Goal: Information Seeking & Learning: Learn about a topic

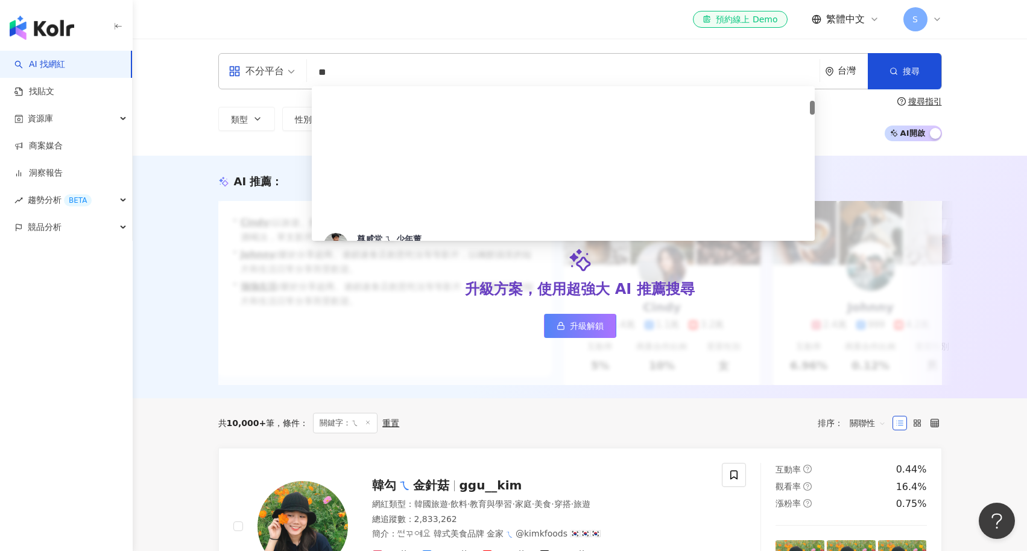
scroll to position [157, 0]
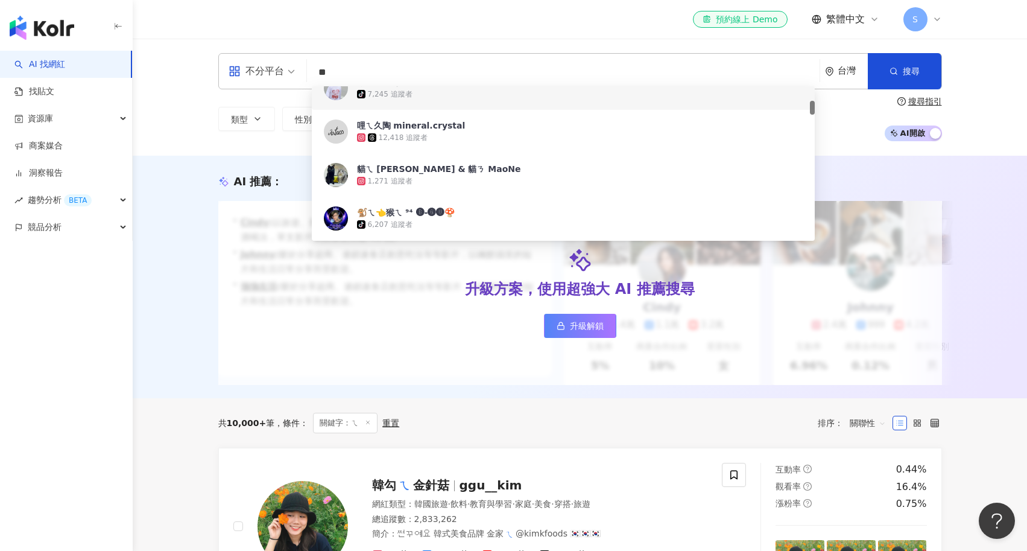
click at [337, 70] on input "*" at bounding box center [563, 72] width 503 height 23
type input "*"
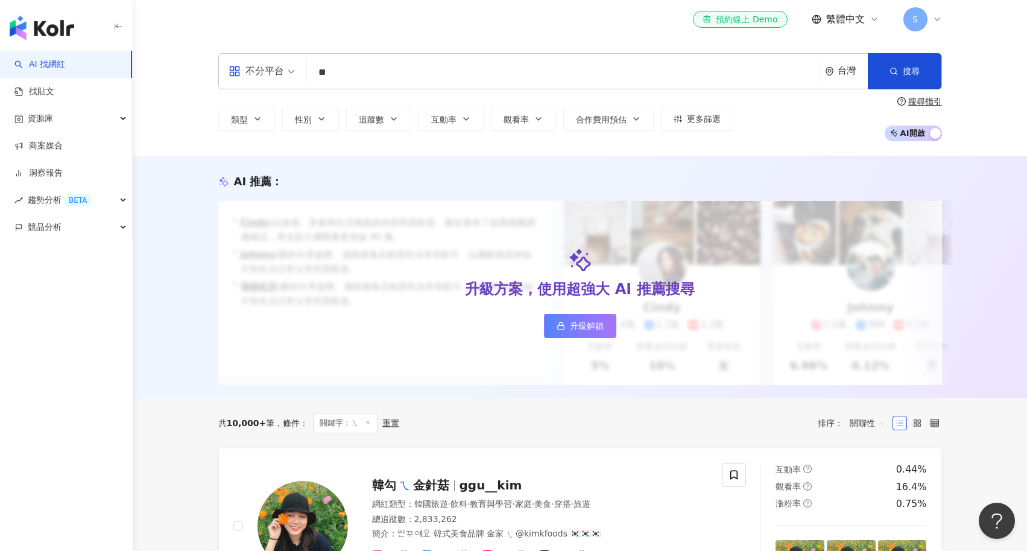
type input "*"
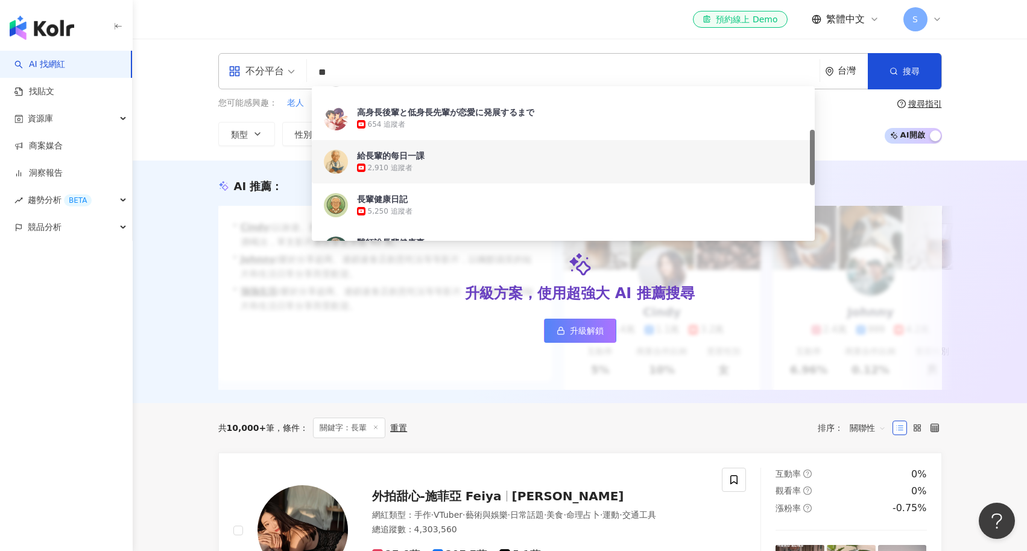
scroll to position [122, 0]
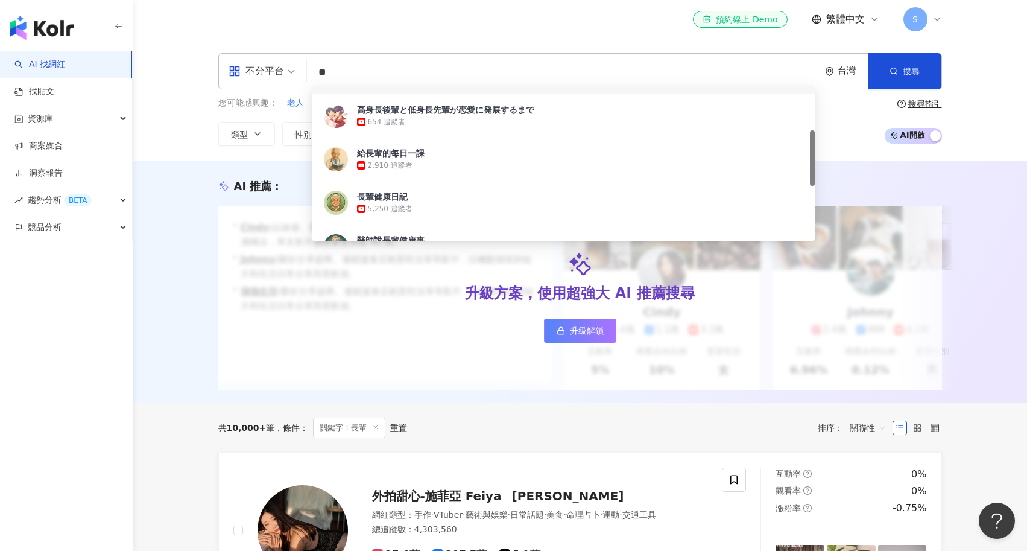
type input "*"
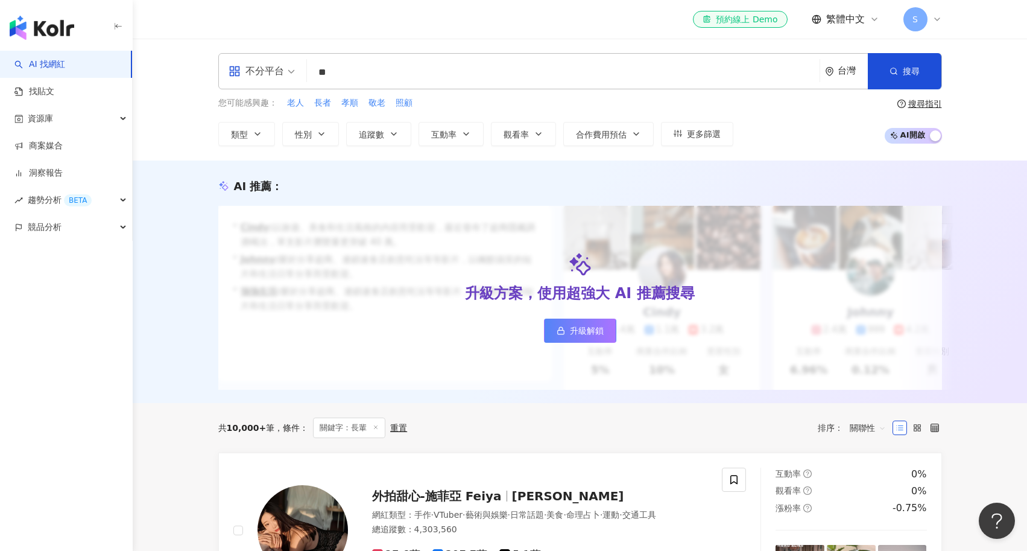
type input "*"
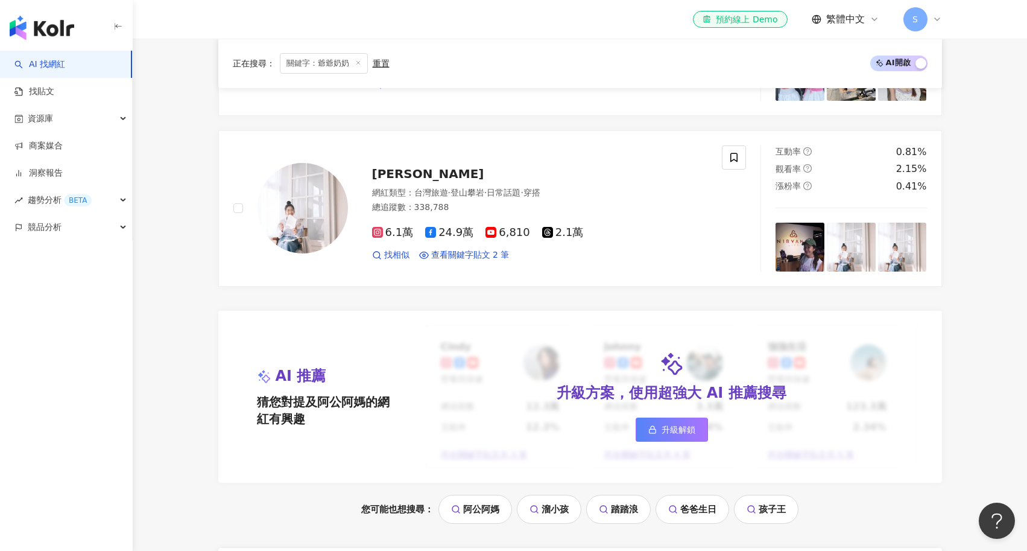
scroll to position [835, 0]
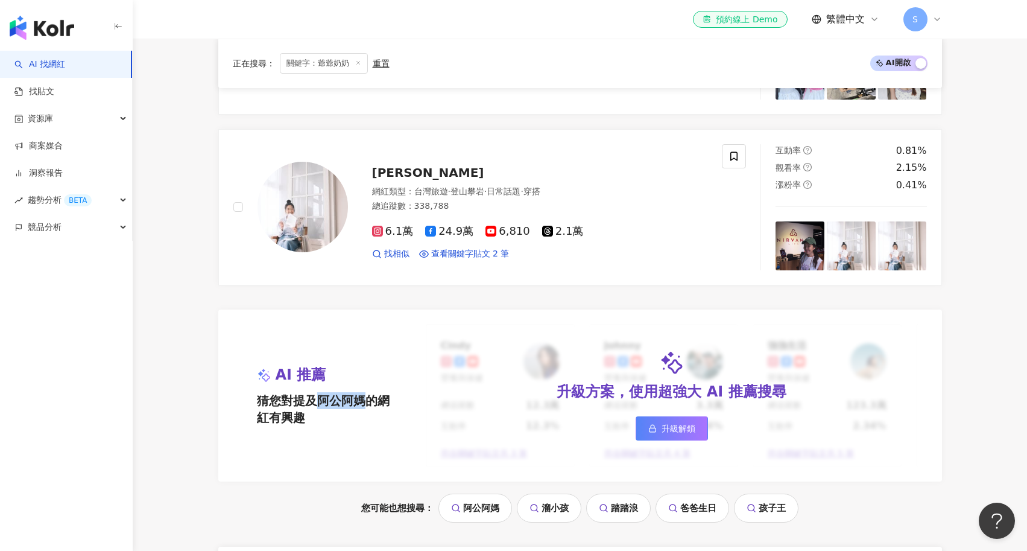
drag, startPoint x: 313, startPoint y: 416, endPoint x: 367, endPoint y: 416, distance: 54.3
click at [367, 416] on span "猜您對提及阿公阿媽的網紅有興趣" at bounding box center [327, 409] width 140 height 34
copy span "阿公阿媽"
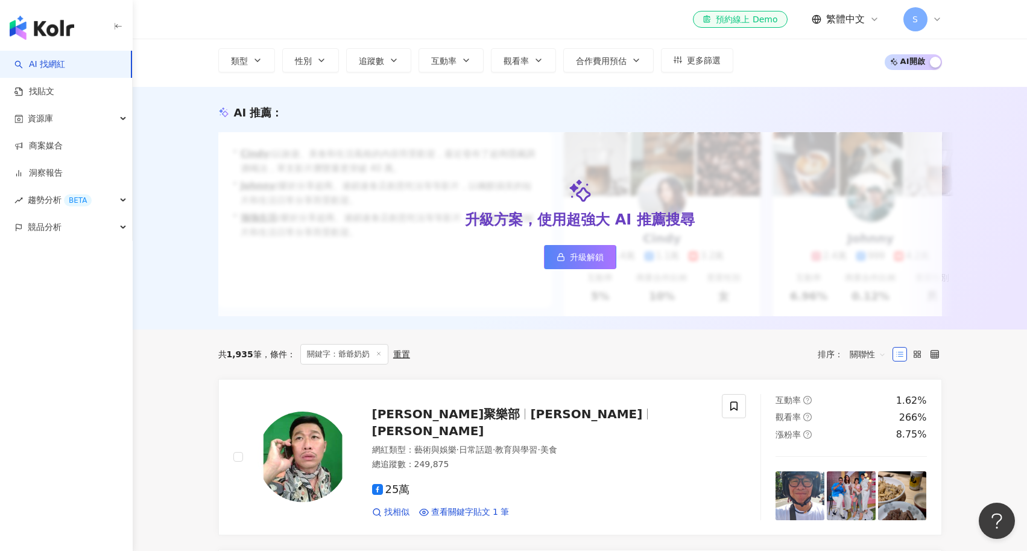
scroll to position [0, 0]
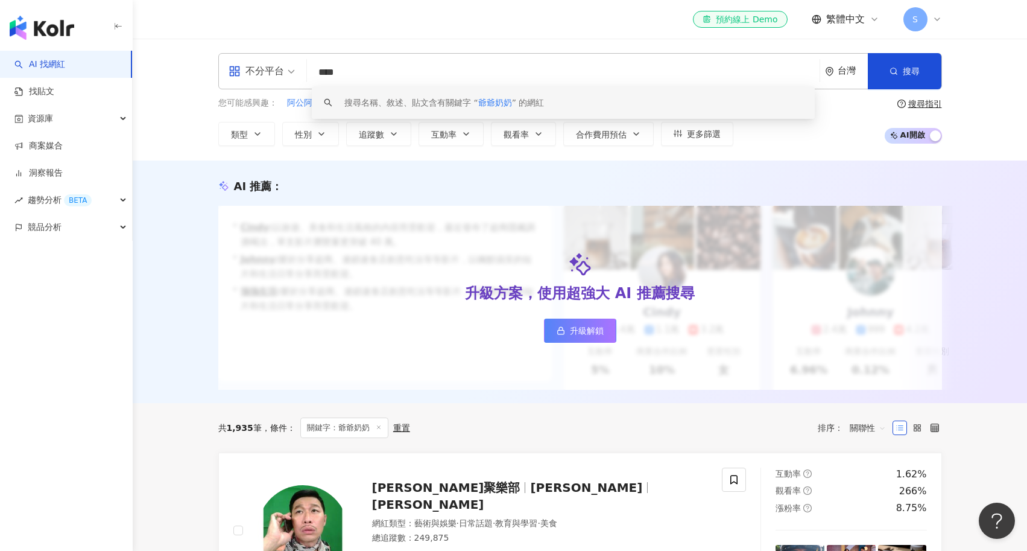
drag, startPoint x: 360, startPoint y: 69, endPoint x: 293, endPoint y: 65, distance: 66.5
click at [293, 65] on div "不分平台 **** 台灣 搜尋 keyword 搜尋名稱、敘述、貼文含有關鍵字 “ 爺爺奶奶 ” 的網紅" at bounding box center [580, 71] width 724 height 36
paste input "search"
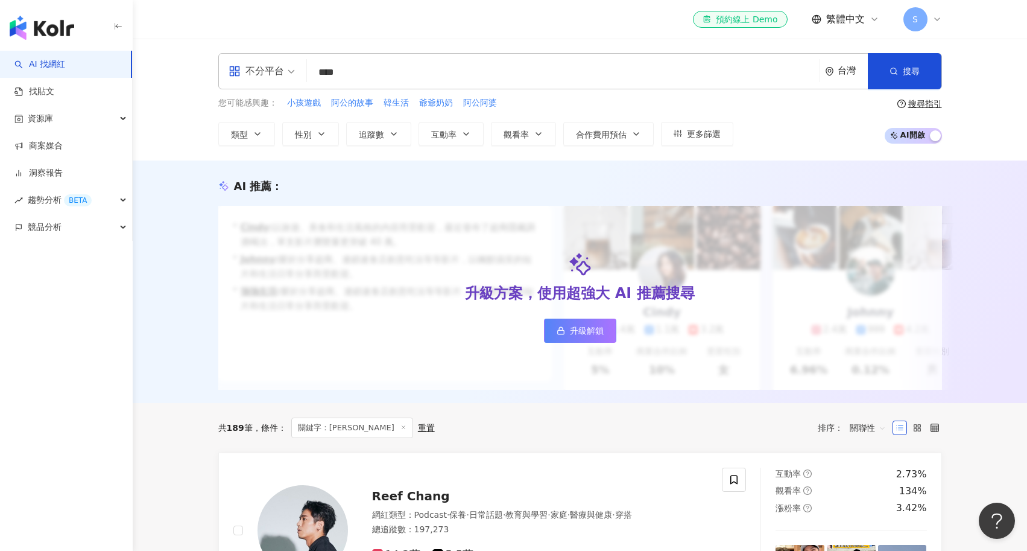
click at [364, 70] on input "****" at bounding box center [563, 72] width 503 height 23
type input "**"
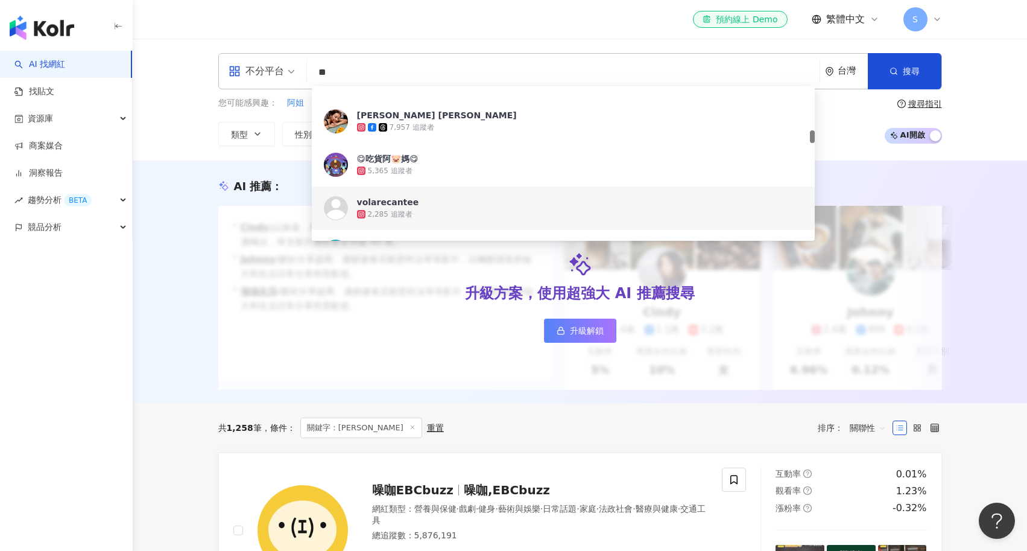
scroll to position [515, 0]
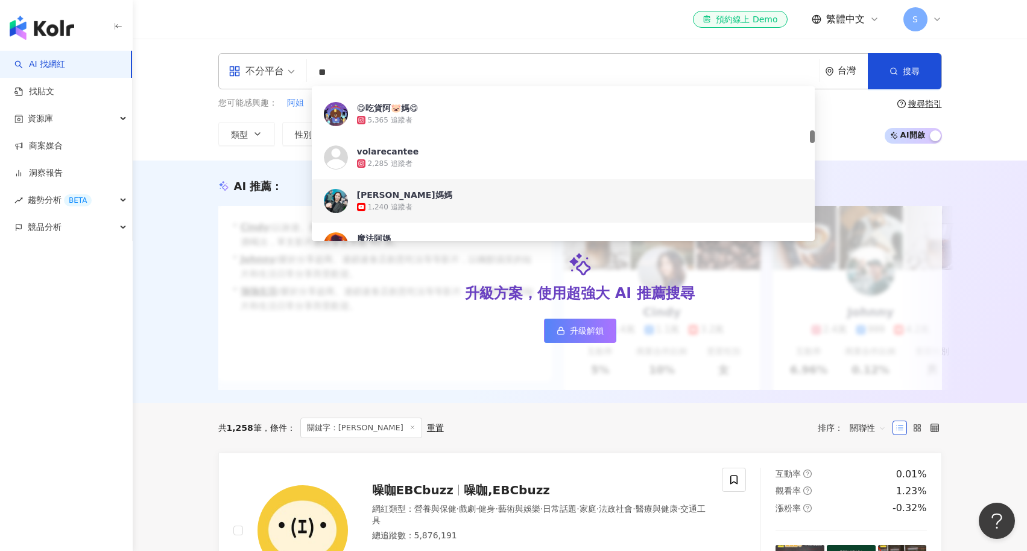
click at [375, 197] on div "[PERSON_NAME]媽媽" at bounding box center [404, 195] width 95 height 12
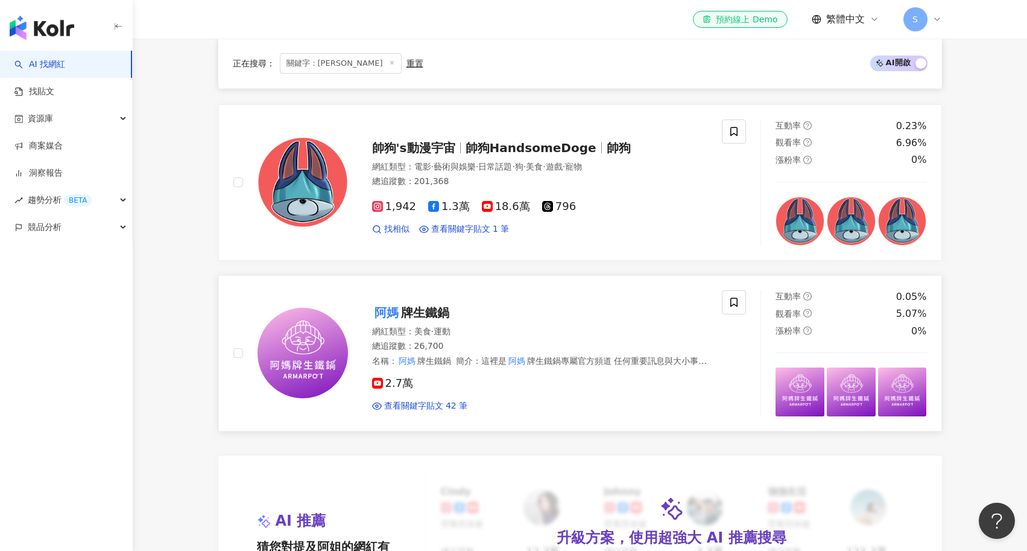
scroll to position [747, 0]
